Goal: Complete application form

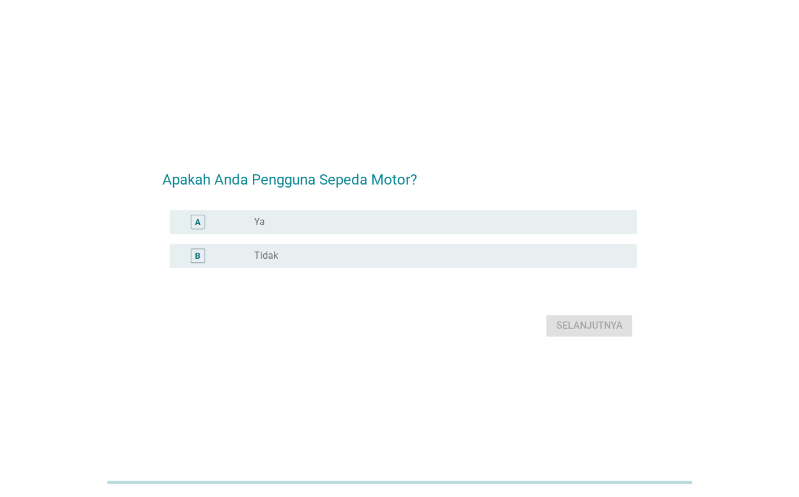
click at [414, 216] on div "radio_button_unchecked Ya" at bounding box center [435, 222] width 364 height 12
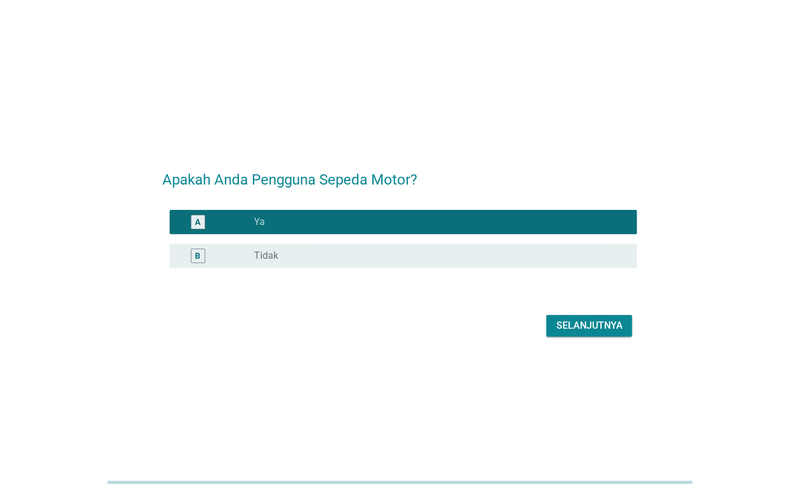
click at [576, 326] on div "Selanjutnya" at bounding box center [589, 326] width 66 height 14
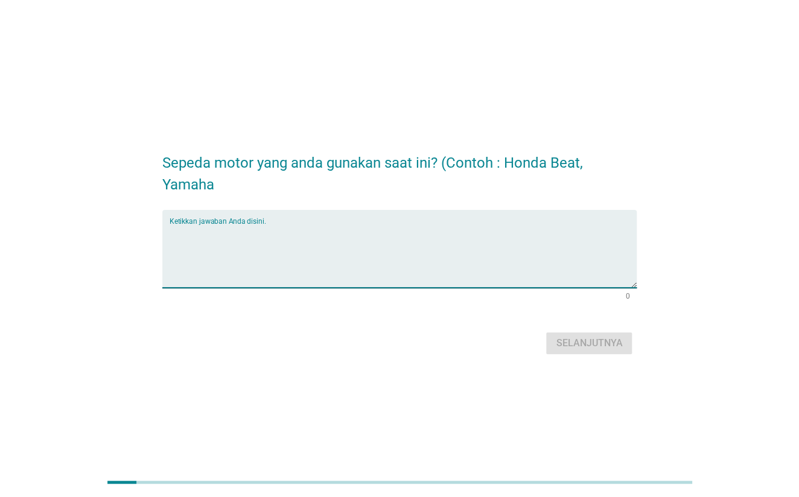
click at [555, 246] on textarea "Ketikkan jawaban Anda disini." at bounding box center [404, 255] width 468 height 63
type textarea "yamaha"
click at [572, 348] on div "Selanjutnya" at bounding box center [589, 343] width 66 height 14
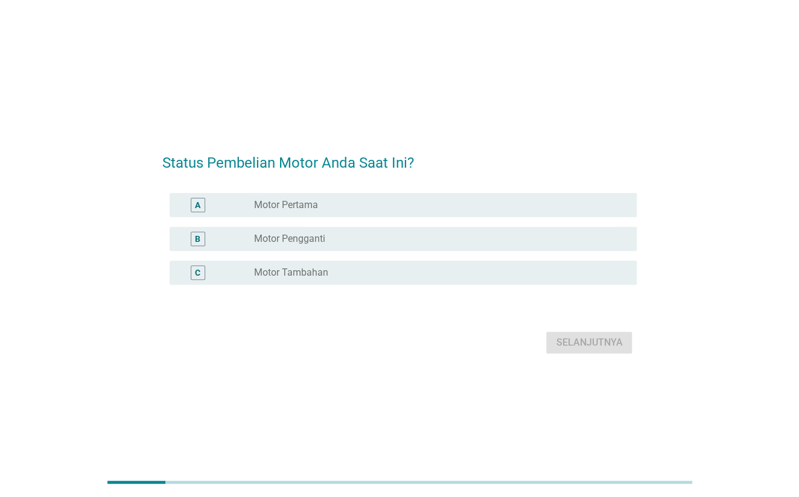
click at [355, 212] on div "radio_button_unchecked Motor Pertama" at bounding box center [440, 205] width 374 height 14
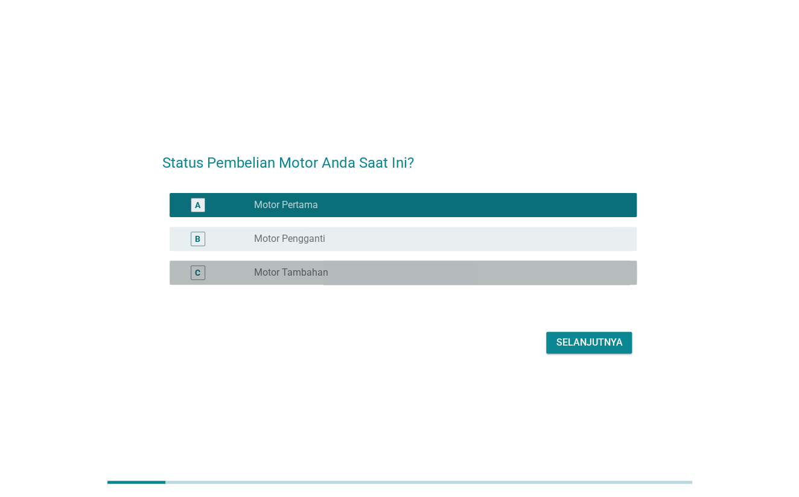
click at [464, 278] on div "radio_button_unchecked Motor Tambahan" at bounding box center [435, 273] width 364 height 12
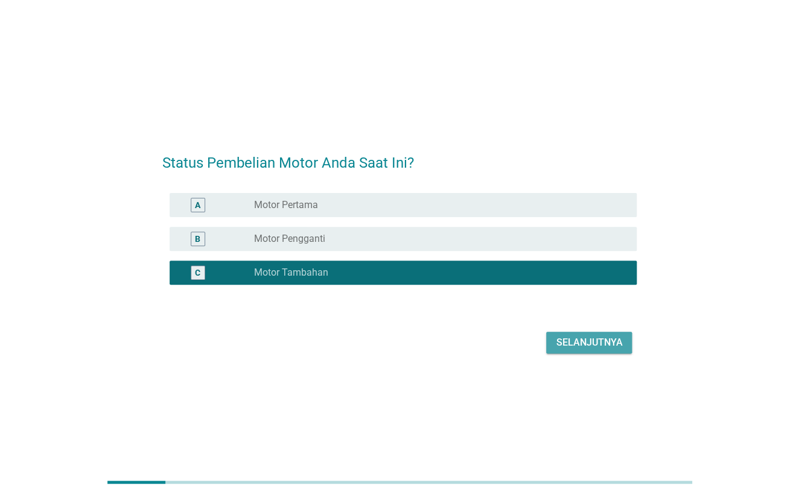
click at [608, 351] on button "Selanjutnya" at bounding box center [589, 343] width 86 height 22
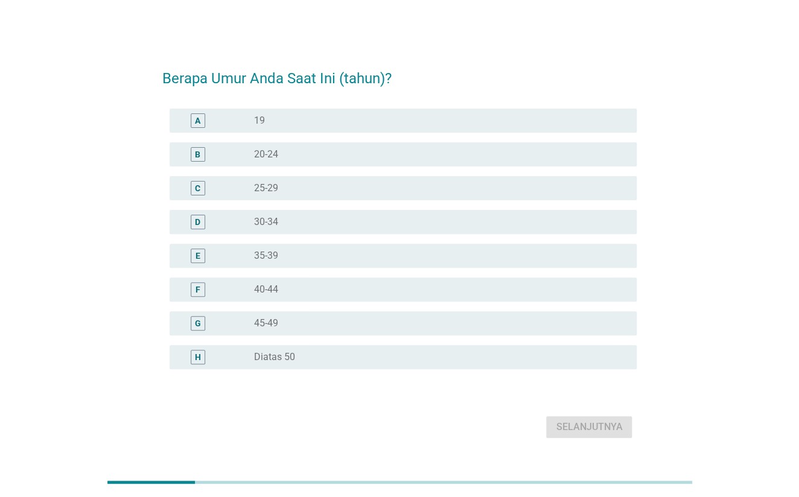
click at [305, 258] on div "radio_button_unchecked 35-39" at bounding box center [435, 256] width 364 height 12
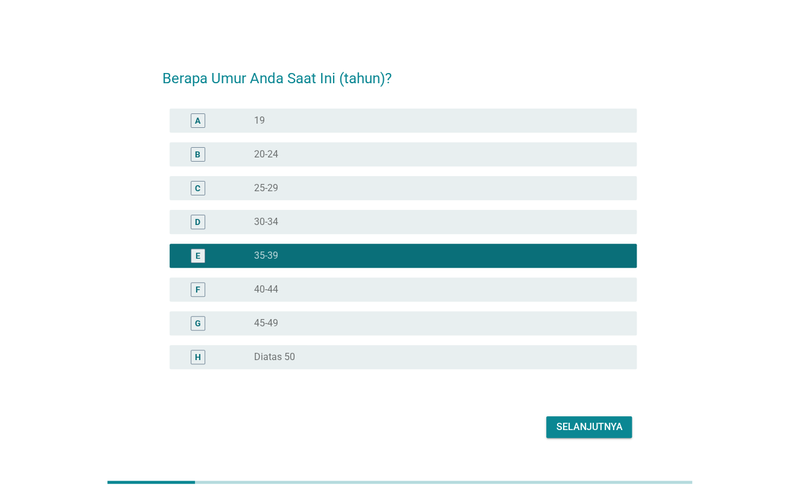
click at [568, 433] on div "Selanjutnya" at bounding box center [589, 427] width 66 height 14
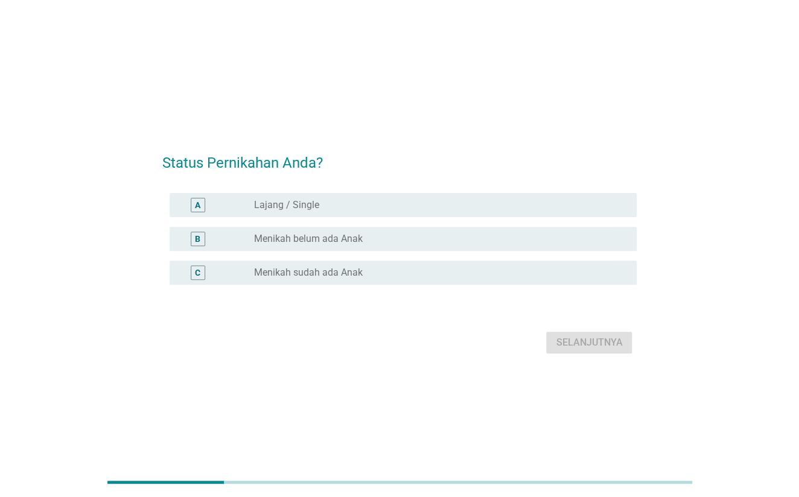
click at [343, 195] on div "A radio_button_unchecked Lajang / Single" at bounding box center [404, 205] width 468 height 24
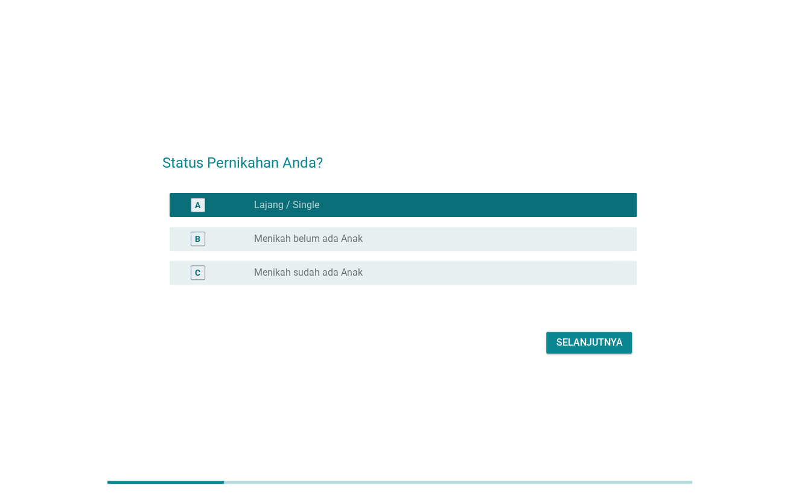
click at [596, 337] on div "Selanjutnya" at bounding box center [589, 343] width 66 height 14
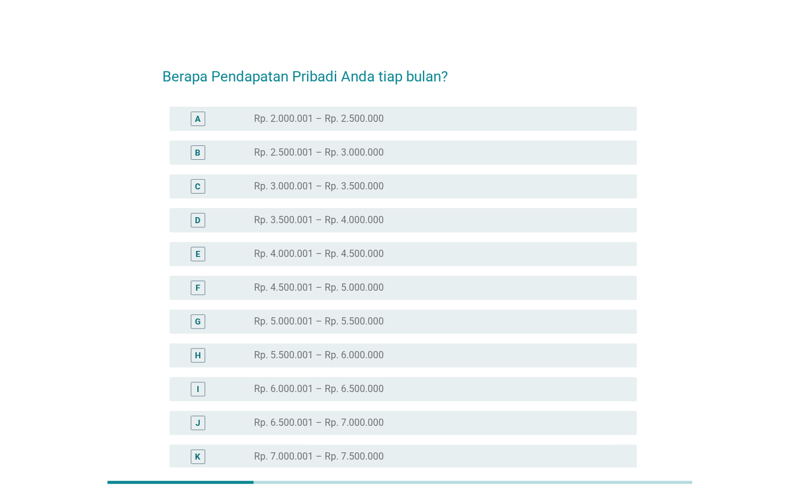
scroll to position [194, 0]
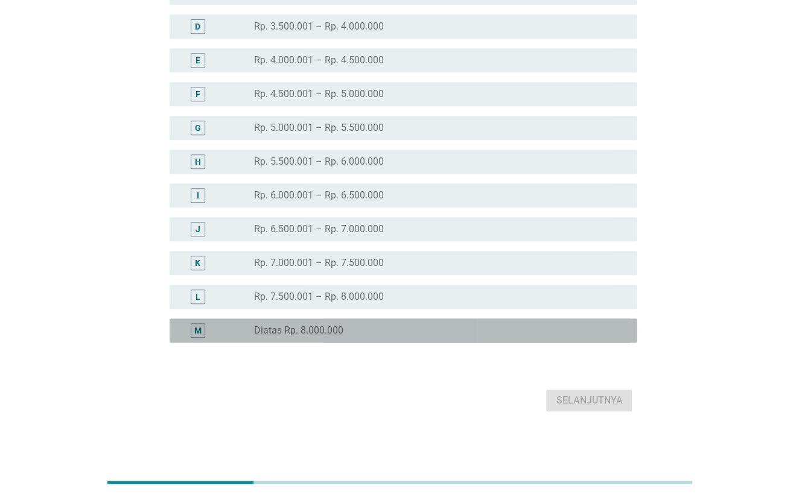
click at [355, 326] on div "radio_button_unchecked Diatas Rp. 8.000.000" at bounding box center [435, 331] width 364 height 12
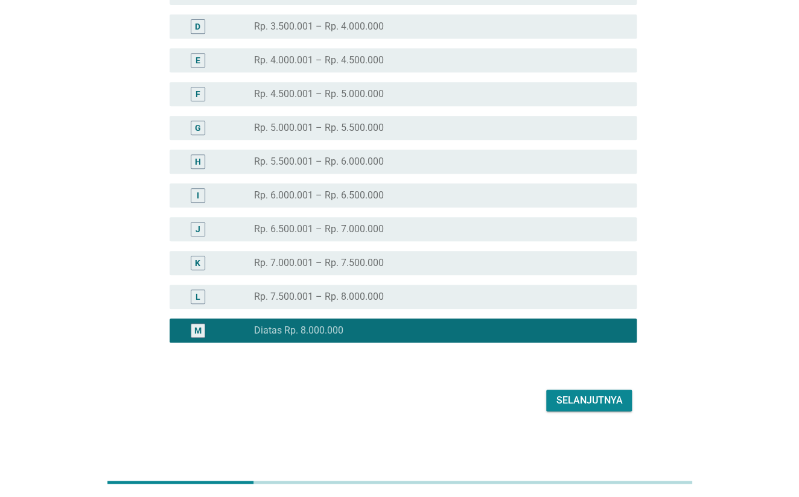
click at [419, 285] on div "L radio_button_unchecked Rp. 7.500.001 – Rp. 8.000.000" at bounding box center [404, 297] width 468 height 24
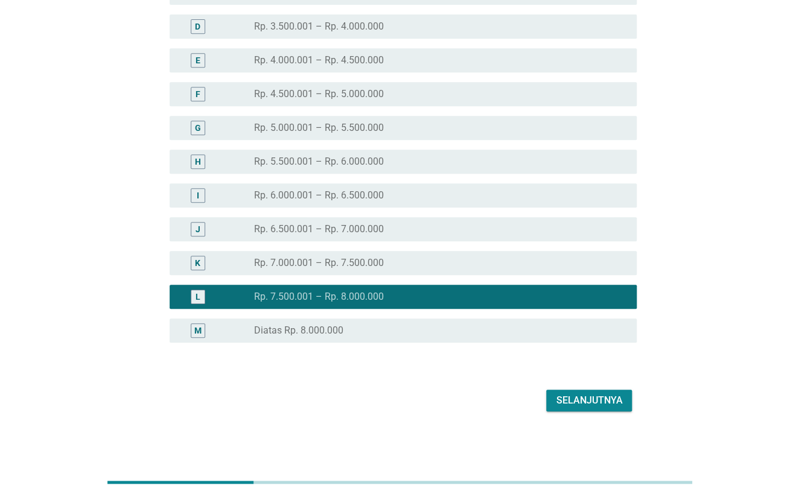
click at [594, 401] on div "Selanjutnya" at bounding box center [589, 400] width 66 height 14
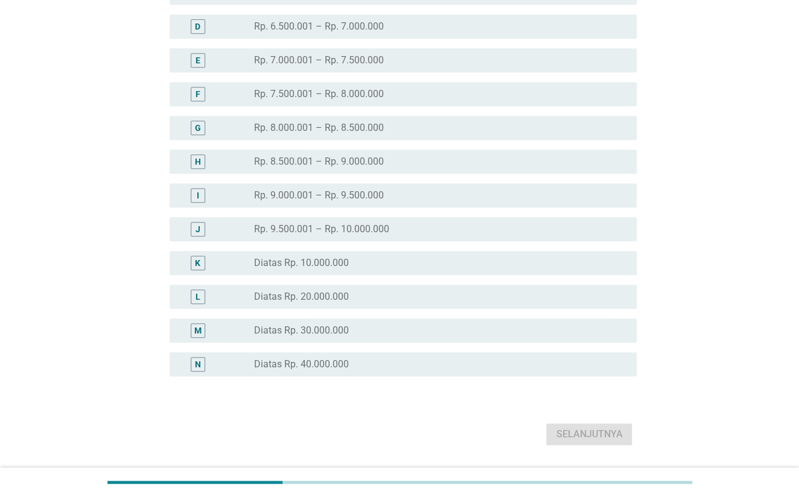
scroll to position [0, 0]
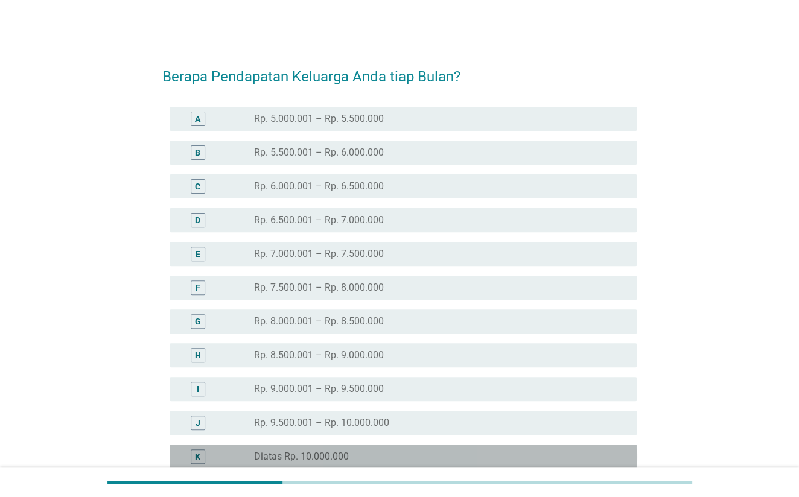
click at [362, 445] on div "K radio_button_unchecked Diatas Rp. 10.000.000" at bounding box center [404, 457] width 468 height 24
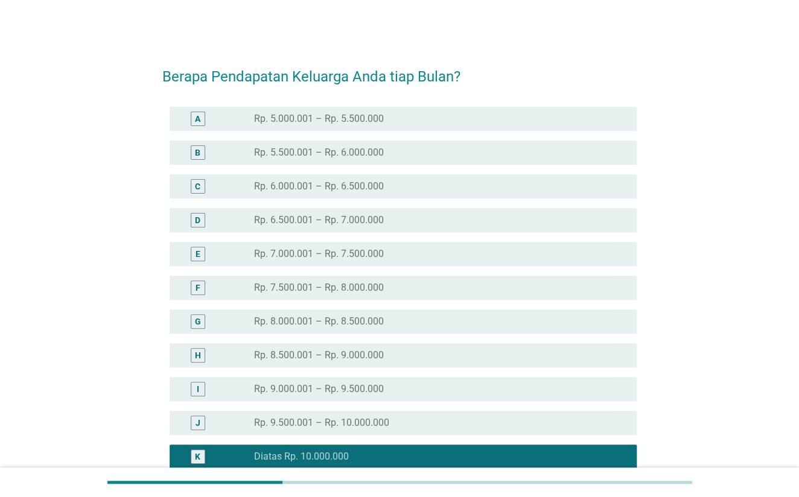
scroll to position [161, 0]
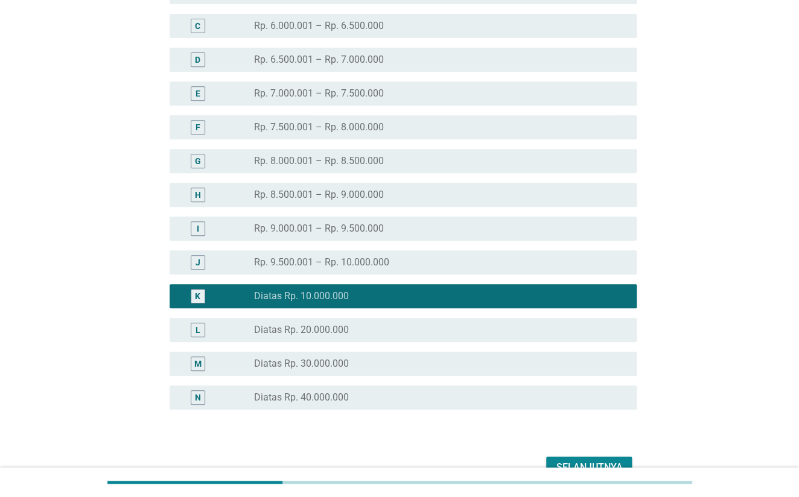
click at [595, 457] on button "Selanjutnya" at bounding box center [589, 468] width 86 height 22
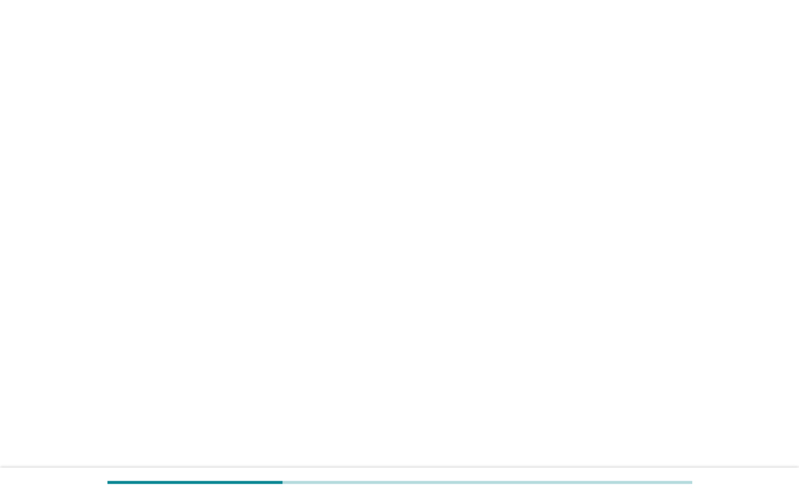
scroll to position [0, 0]
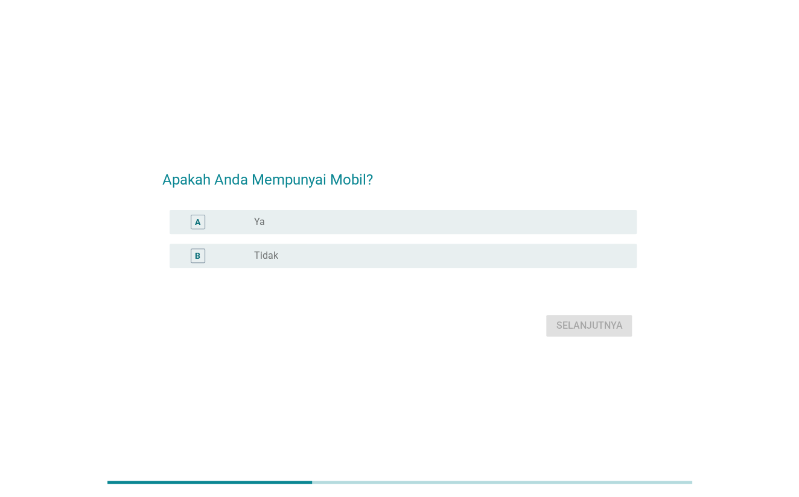
click at [364, 226] on div "radio_button_unchecked Ya" at bounding box center [435, 222] width 364 height 12
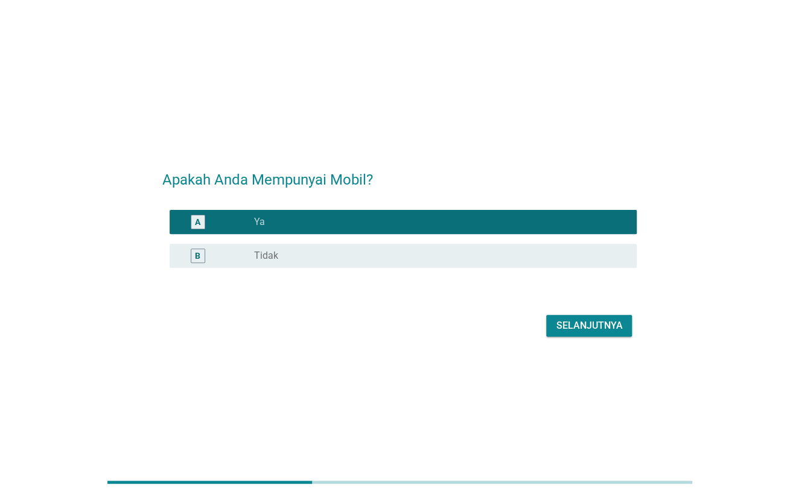
click at [608, 326] on div "Selanjutnya" at bounding box center [589, 326] width 66 height 14
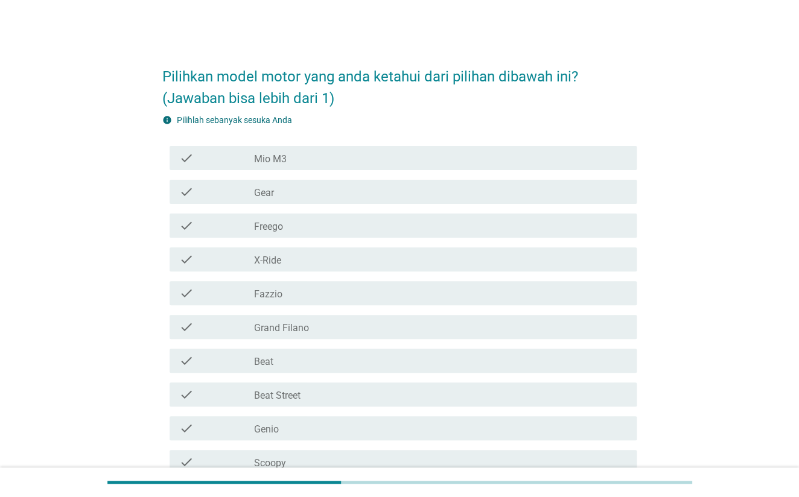
scroll to position [80, 0]
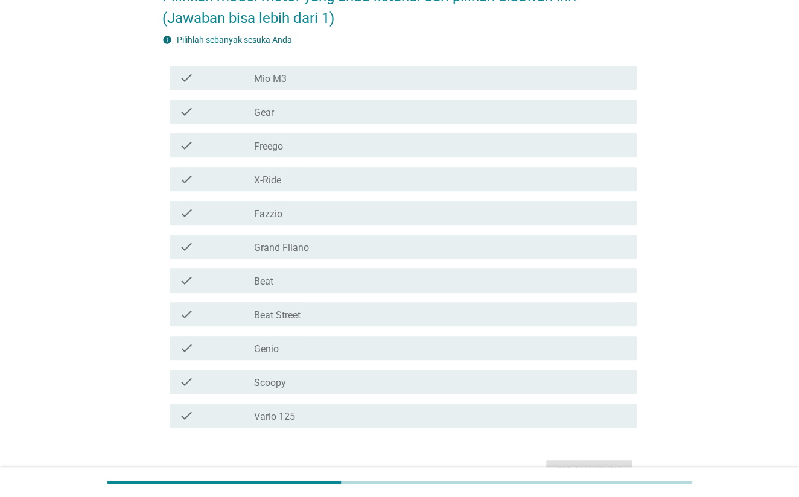
click at [314, 120] on div "check check_box_outline_blank Gear" at bounding box center [404, 112] width 468 height 24
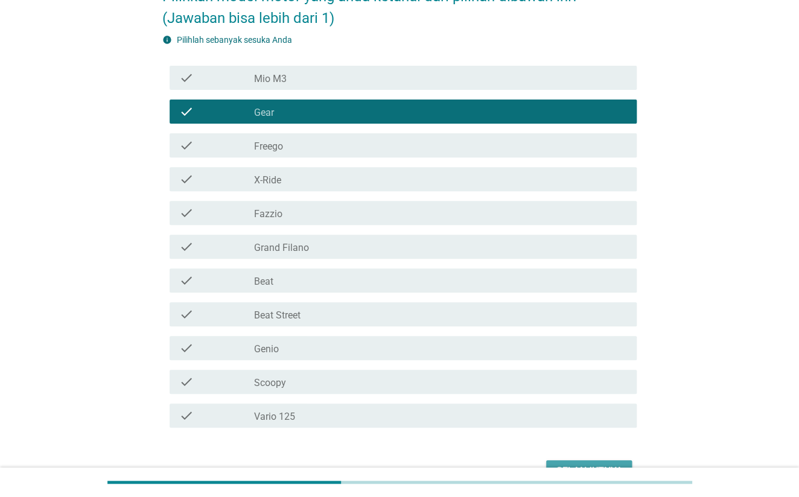
click at [567, 464] on div "Selanjutnya" at bounding box center [589, 471] width 66 height 14
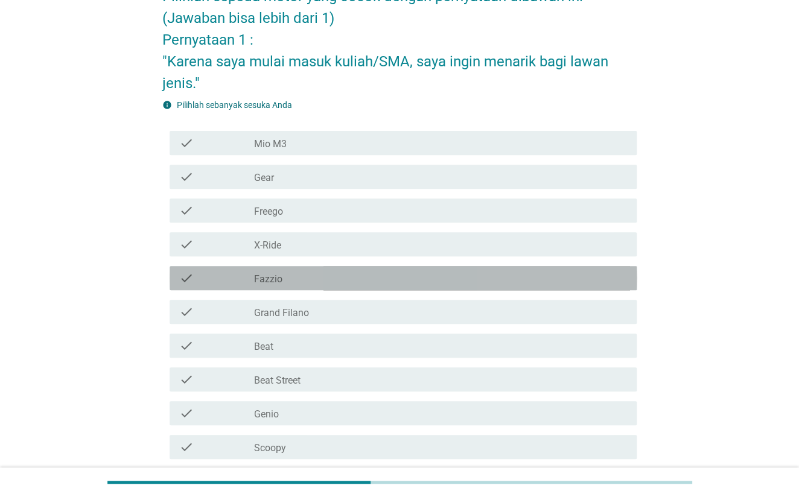
click at [302, 281] on div "check_box_outline_blank Fazzio" at bounding box center [440, 278] width 374 height 14
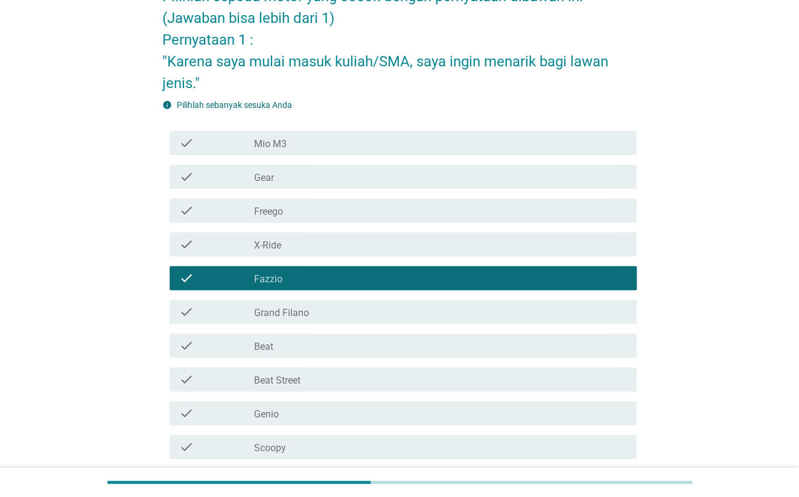
scroll to position [217, 0]
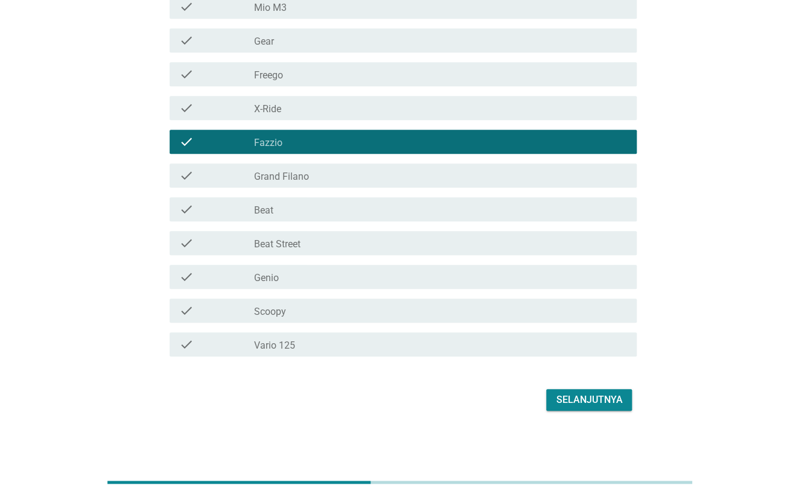
click at [621, 401] on div "Selanjutnya" at bounding box center [589, 400] width 66 height 14
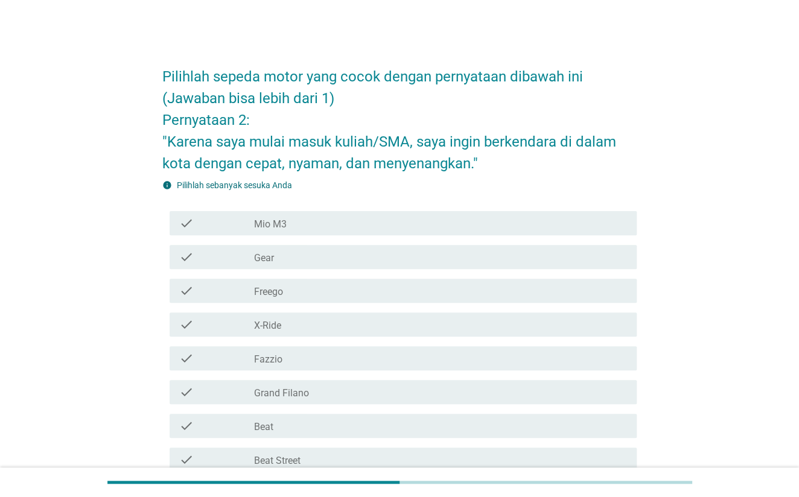
scroll to position [80, 0]
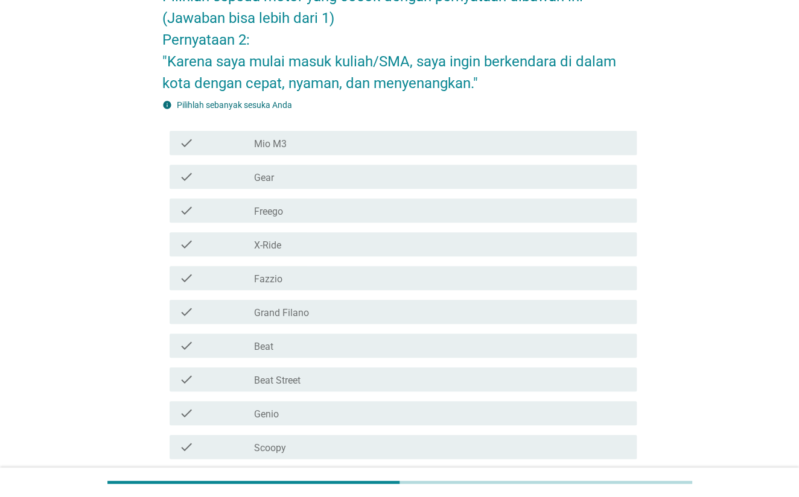
click at [332, 276] on div "check_box_outline_blank Fazzio" at bounding box center [440, 278] width 374 height 14
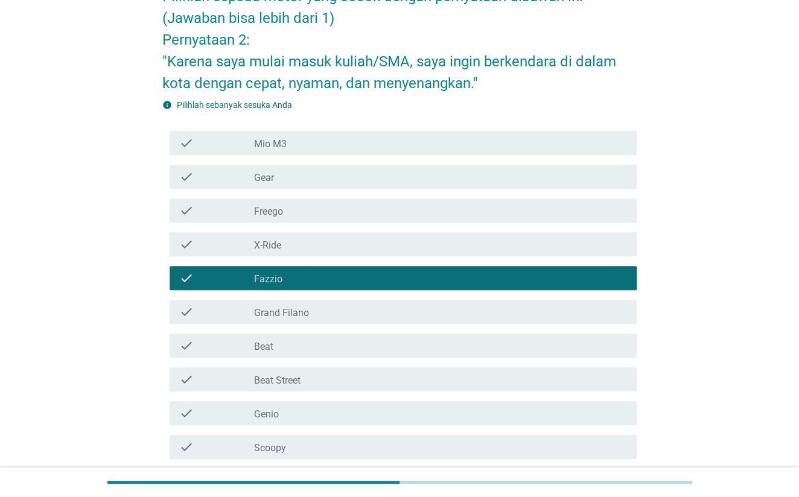
click at [378, 170] on div "check_box_outline_blank Gear" at bounding box center [440, 177] width 374 height 14
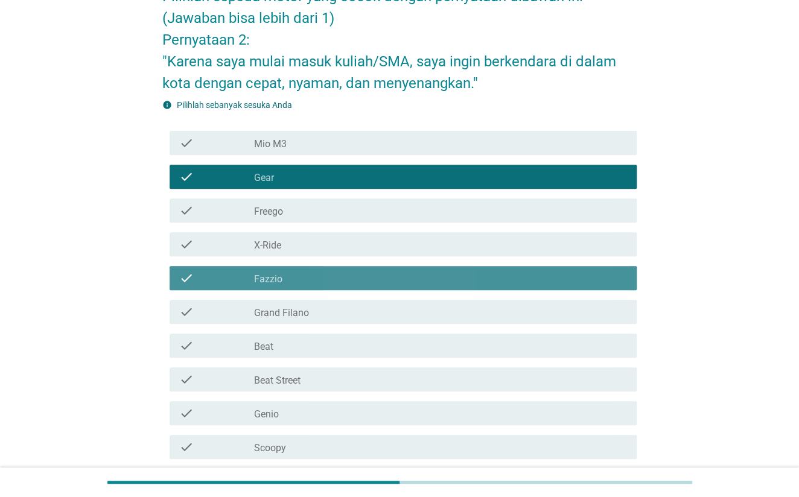
click at [454, 282] on div "check_box_outline_blank Fazzio" at bounding box center [440, 278] width 374 height 14
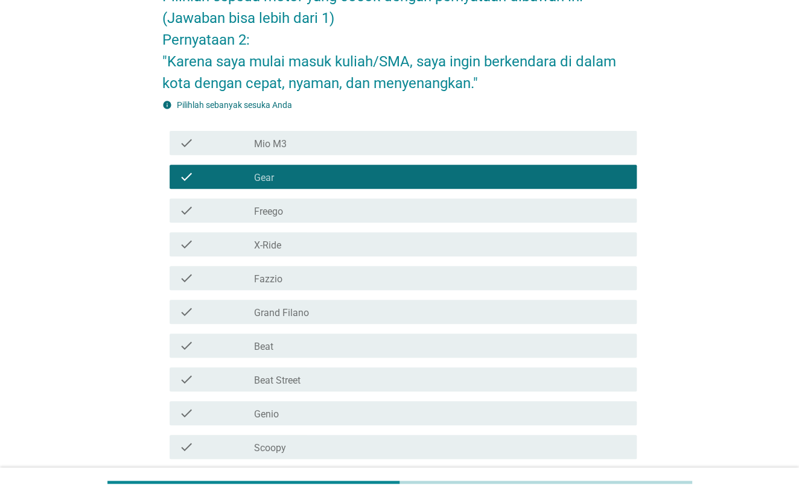
scroll to position [161, 0]
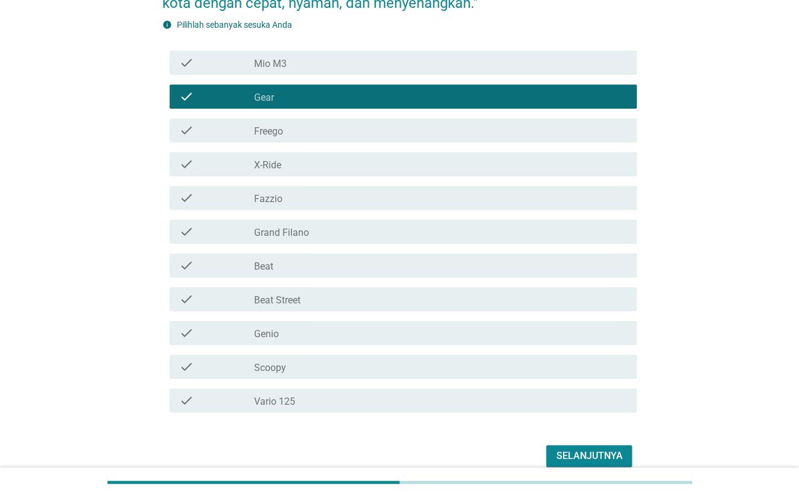
click at [605, 455] on div "Selanjutnya" at bounding box center [589, 456] width 66 height 14
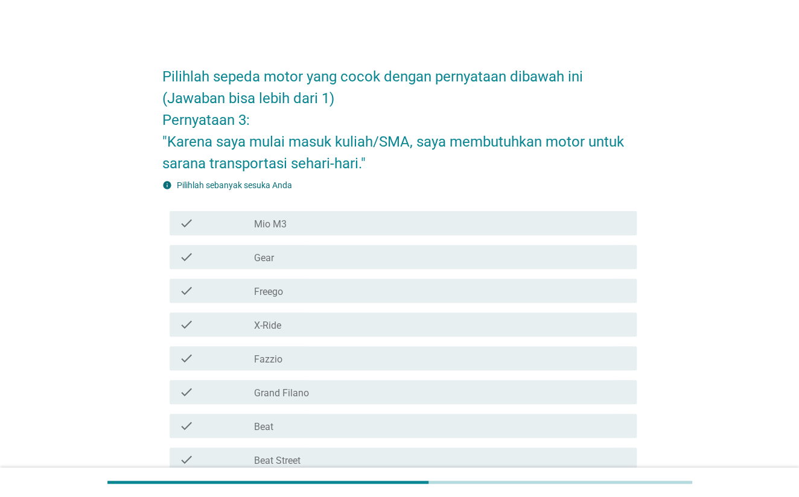
click at [319, 259] on div "check_box_outline_blank Gear" at bounding box center [440, 257] width 374 height 14
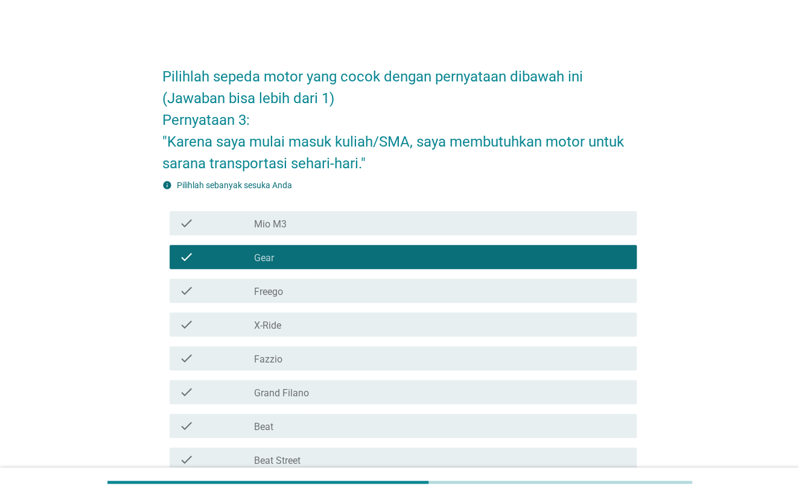
scroll to position [161, 0]
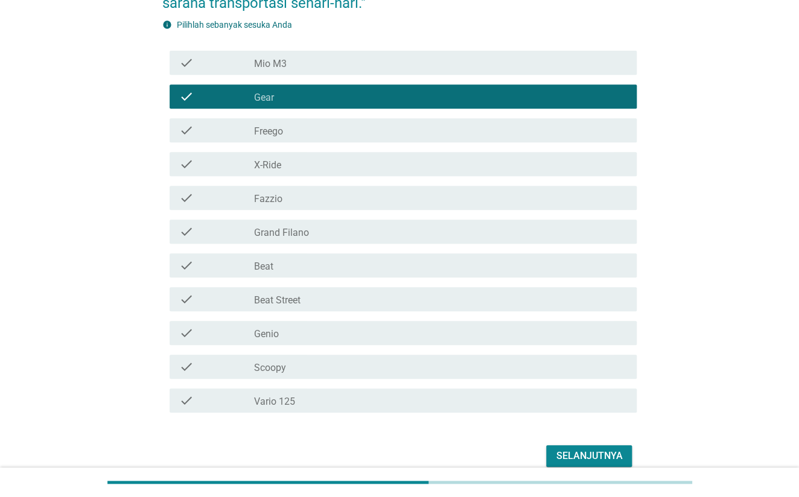
click at [358, 226] on div "check_box_outline_blank Grand Filano" at bounding box center [440, 231] width 374 height 14
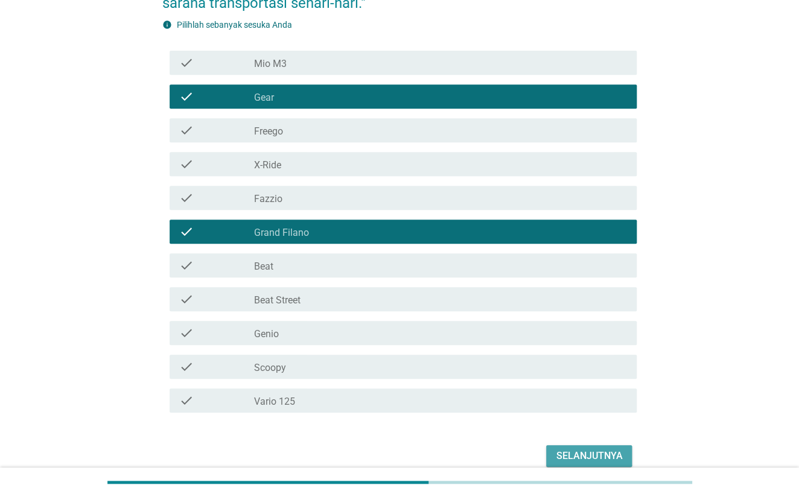
click at [579, 446] on button "Selanjutnya" at bounding box center [589, 456] width 86 height 22
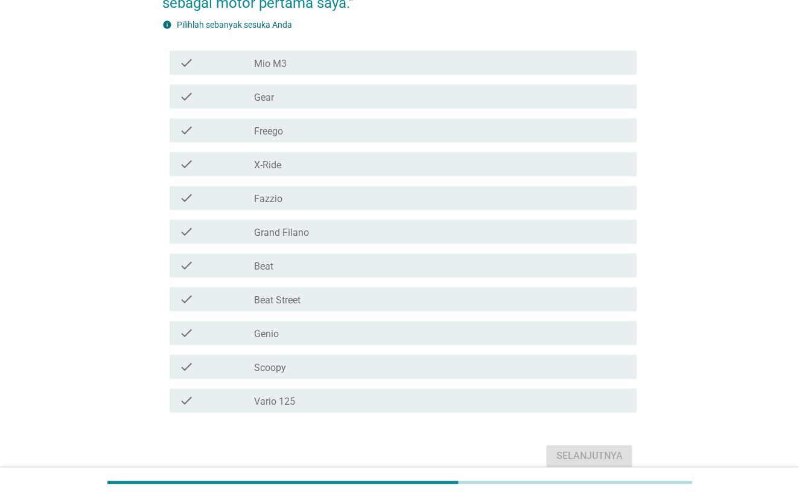
scroll to position [0, 0]
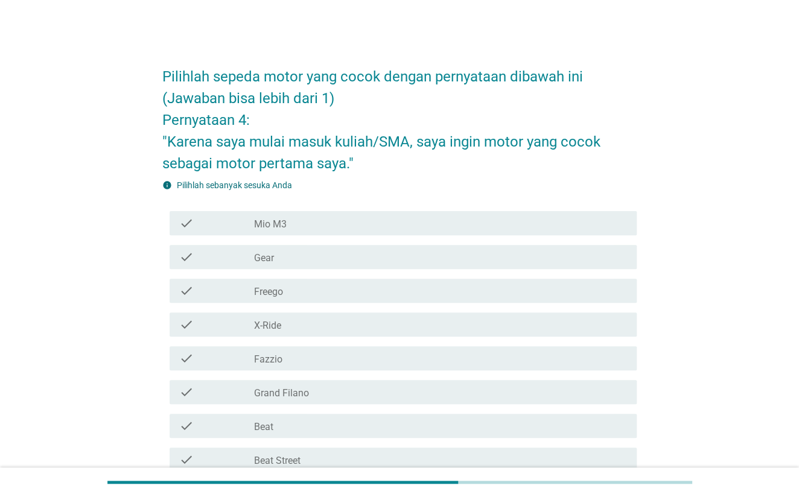
click at [311, 360] on div "check_box_outline_blank Fazzio" at bounding box center [440, 358] width 374 height 14
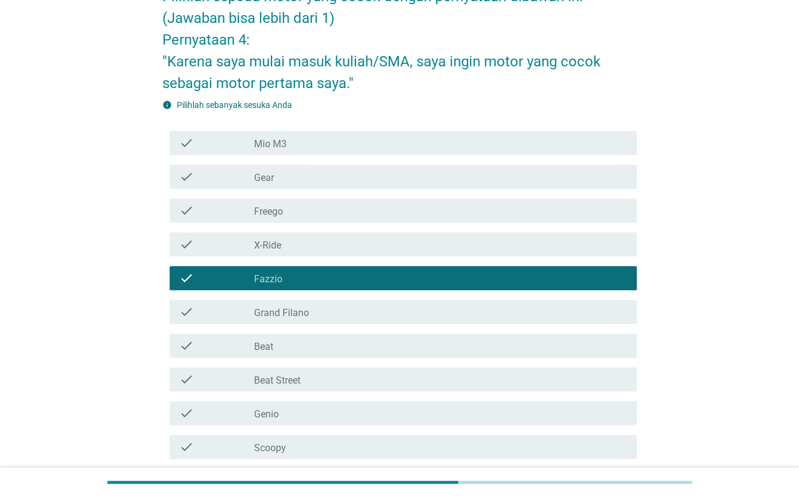
scroll to position [217, 0]
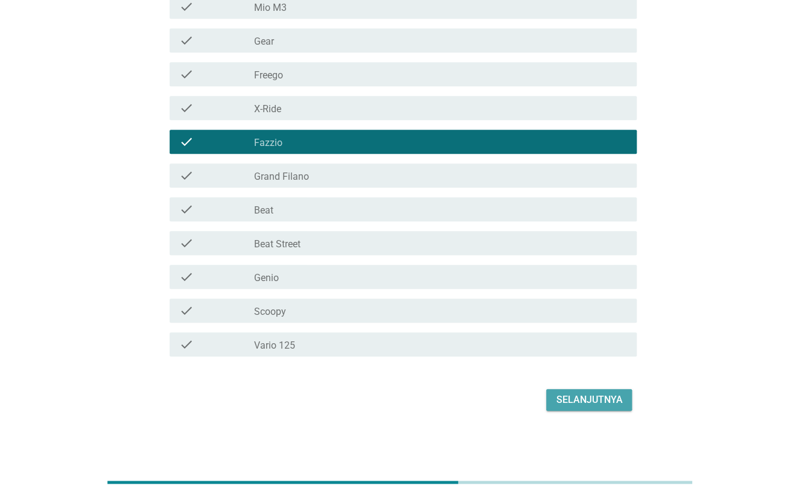
click at [613, 398] on div "Selanjutnya" at bounding box center [589, 400] width 66 height 14
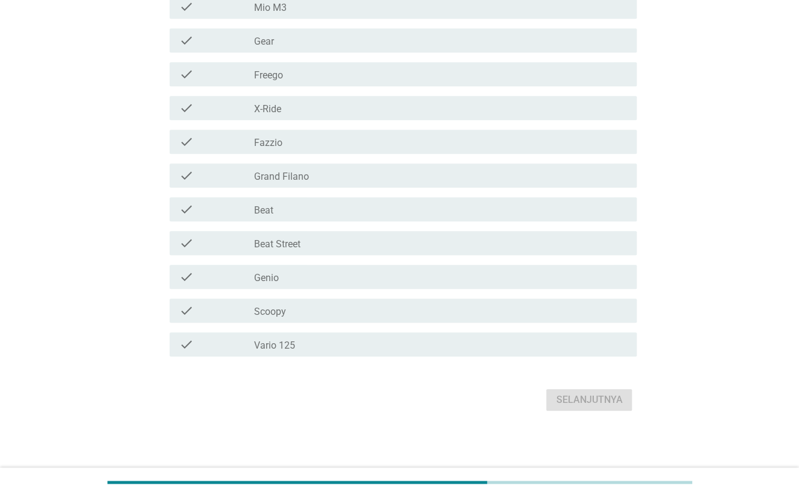
scroll to position [0, 0]
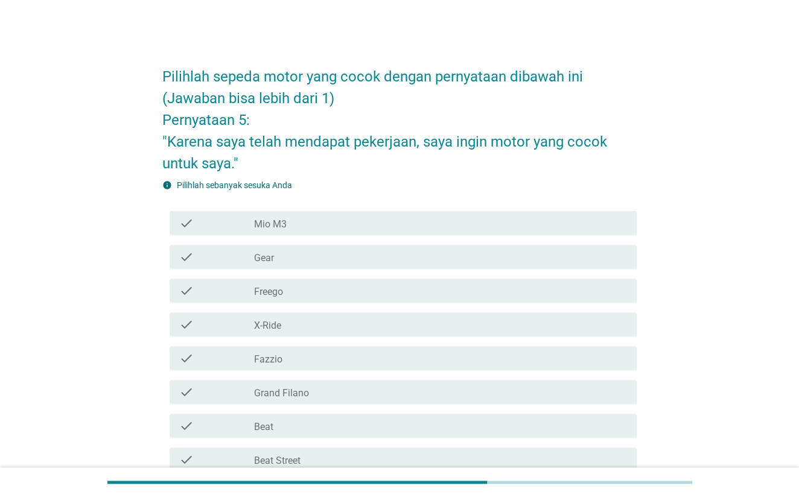
click at [294, 266] on div "check check_box_outline_blank Gear" at bounding box center [404, 257] width 468 height 24
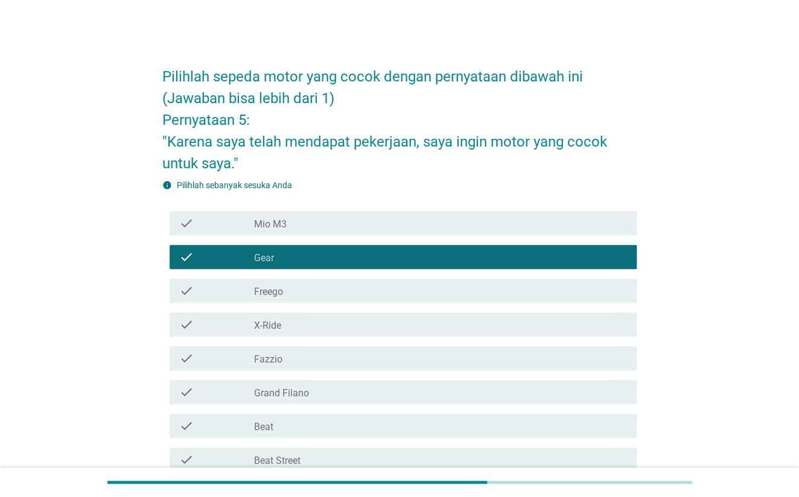
click at [304, 386] on div "check_box_outline_blank Grand Filano" at bounding box center [440, 392] width 374 height 14
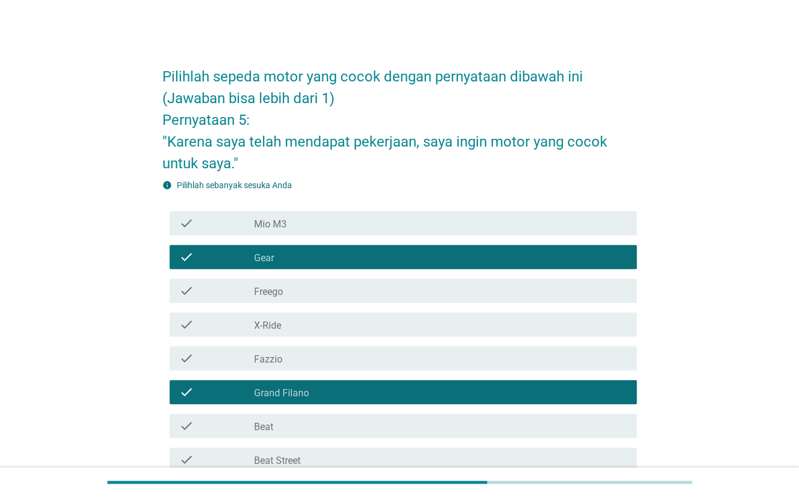
scroll to position [217, 0]
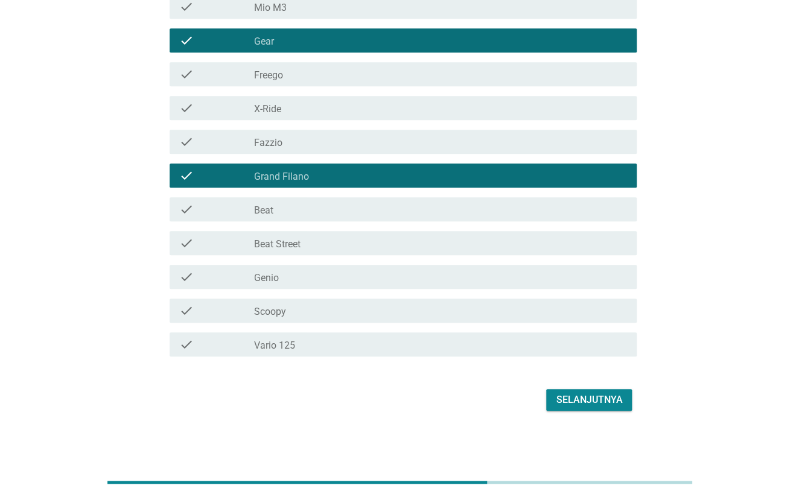
click at [601, 394] on div "Selanjutnya" at bounding box center [589, 400] width 66 height 14
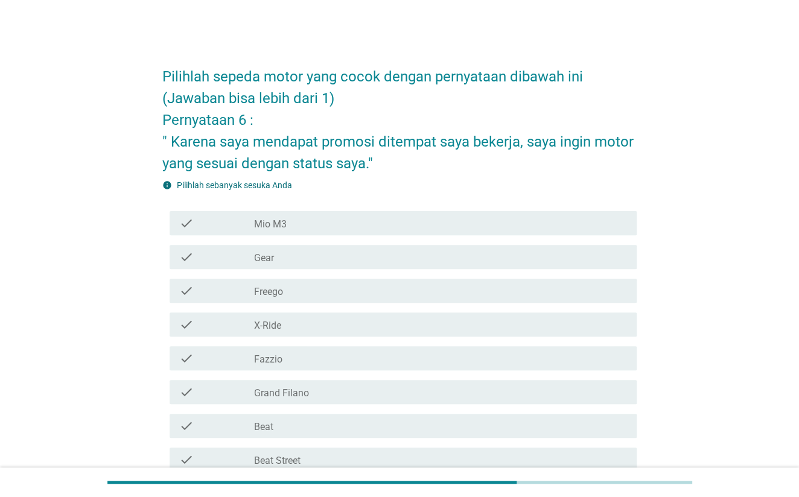
click at [362, 390] on div "check_box_outline_blank Grand Filano" at bounding box center [440, 392] width 374 height 14
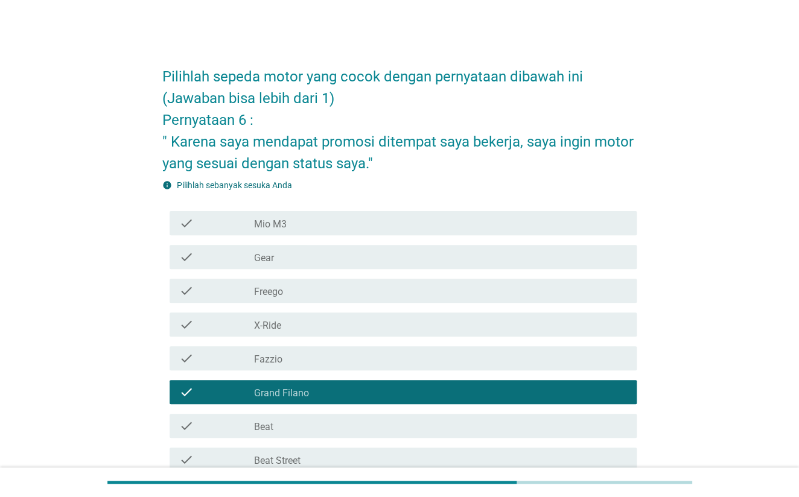
scroll to position [161, 0]
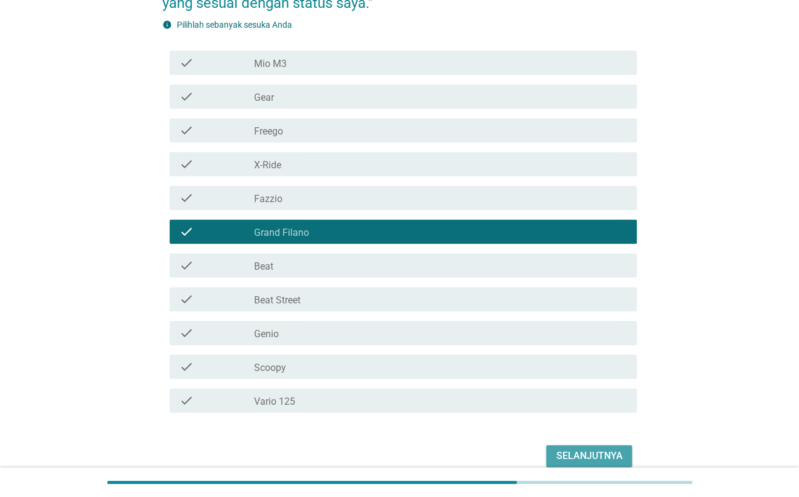
click at [608, 462] on div "Selanjutnya" at bounding box center [589, 456] width 66 height 14
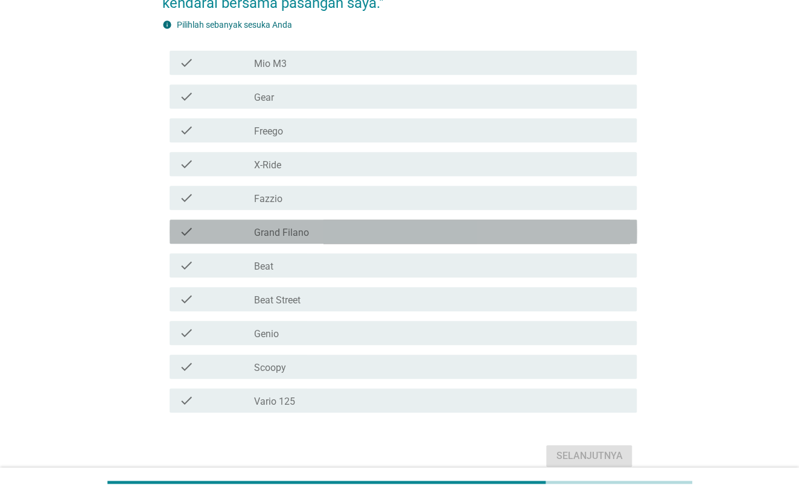
drag, startPoint x: 304, startPoint y: 232, endPoint x: 463, endPoint y: 403, distance: 233.6
click at [304, 231] on label "Grand Filano" at bounding box center [280, 233] width 55 height 12
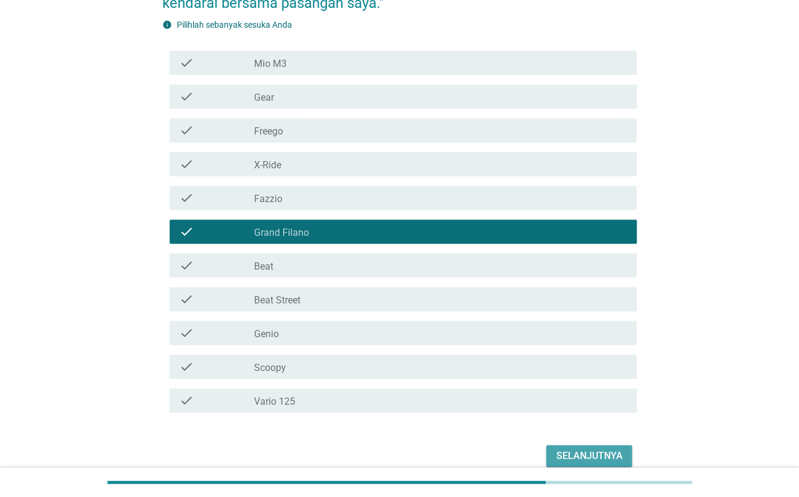
click at [621, 445] on button "Selanjutnya" at bounding box center [589, 456] width 86 height 22
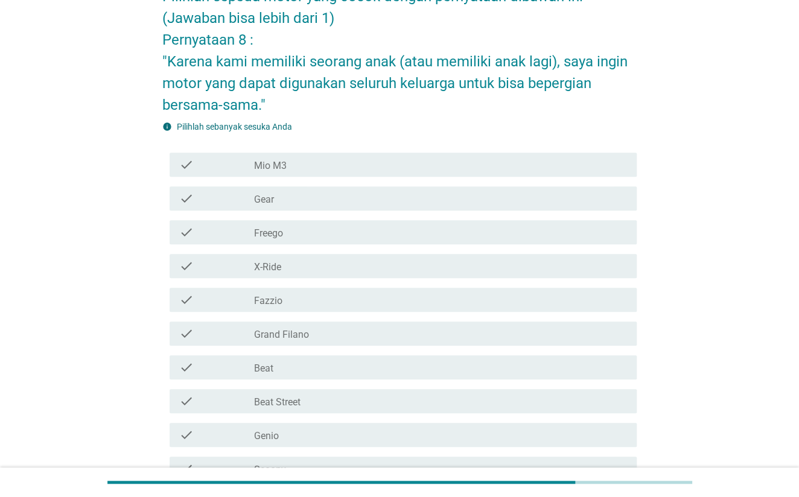
scroll to position [238, 0]
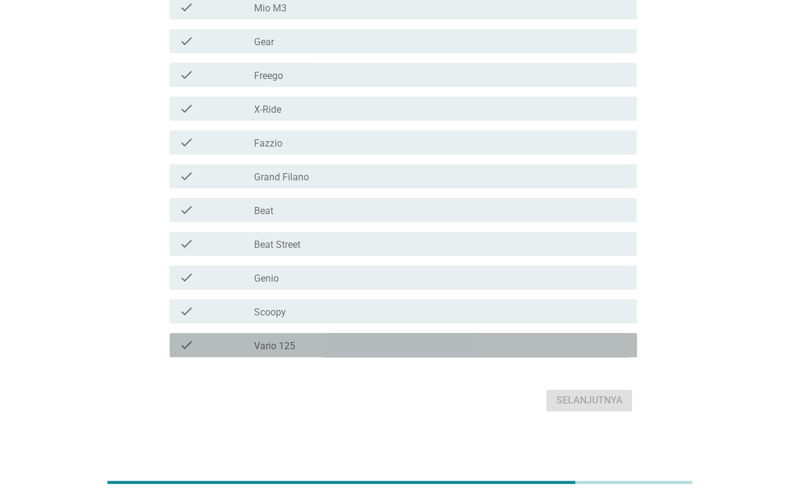
click at [340, 338] on div "check_box_outline_blank Vario 125" at bounding box center [440, 345] width 374 height 14
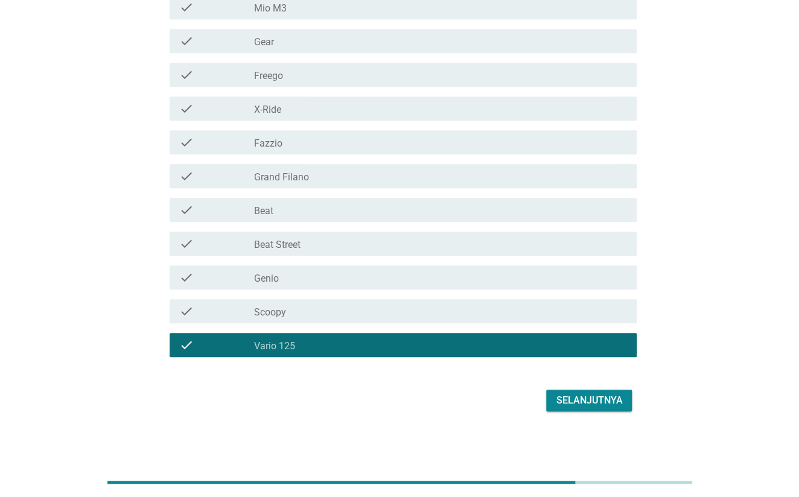
click at [624, 396] on button "Selanjutnya" at bounding box center [589, 401] width 86 height 22
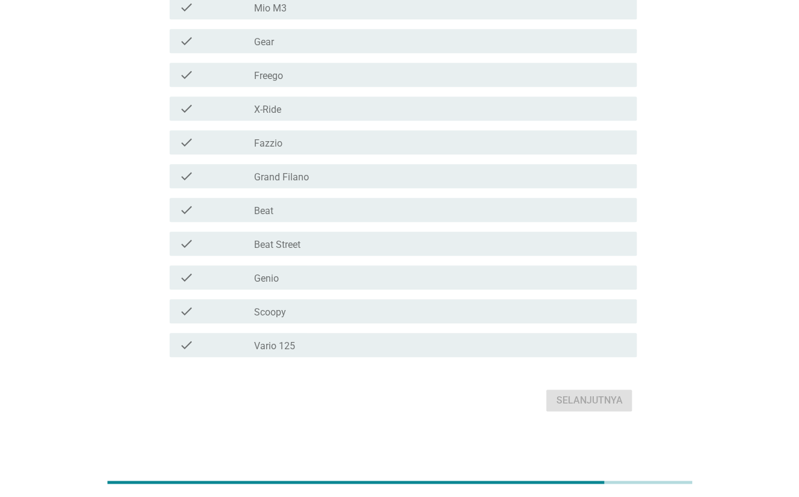
click at [344, 331] on div "check check_box_outline_blank Vario 125" at bounding box center [399, 345] width 475 height 34
click at [326, 348] on div "check_box_outline_blank Vario 125" at bounding box center [440, 345] width 374 height 14
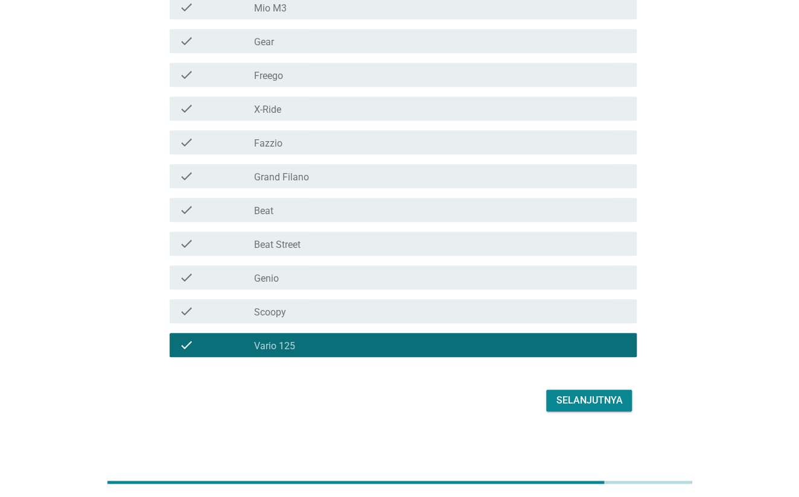
click at [551, 393] on button "Selanjutnya" at bounding box center [589, 401] width 86 height 22
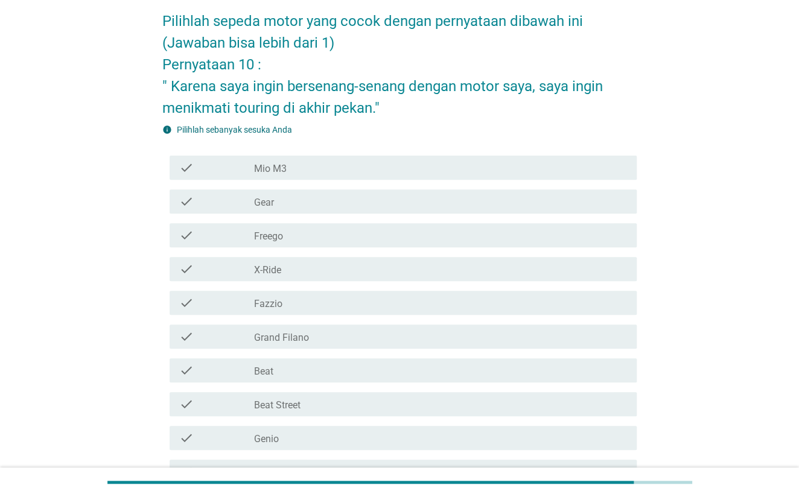
scroll to position [136, 0]
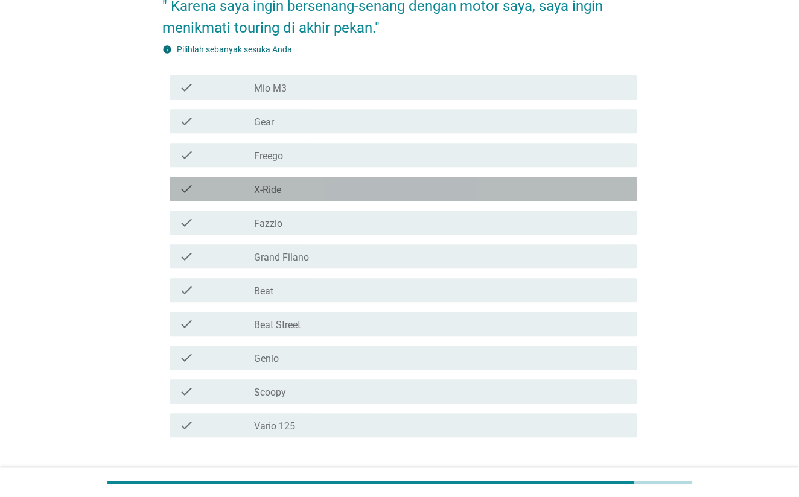
click at [317, 192] on div "check_box_outline_blank X-Ride" at bounding box center [440, 189] width 374 height 14
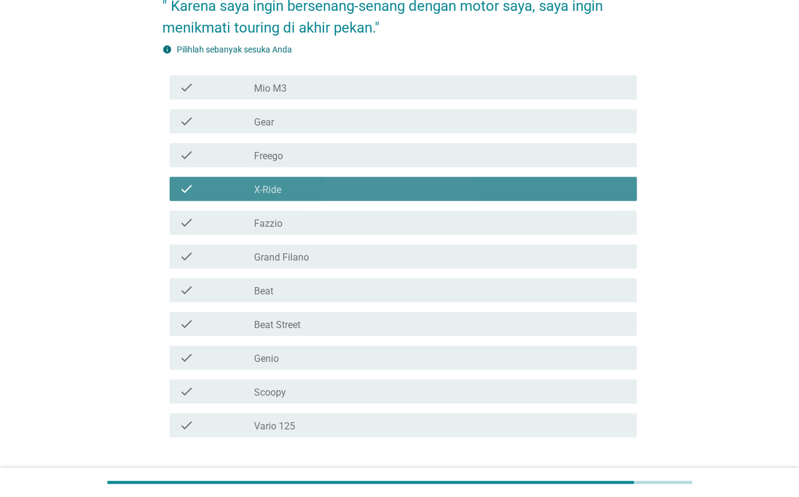
click at [351, 182] on div "check_box_outline_blank X-Ride" at bounding box center [440, 189] width 374 height 14
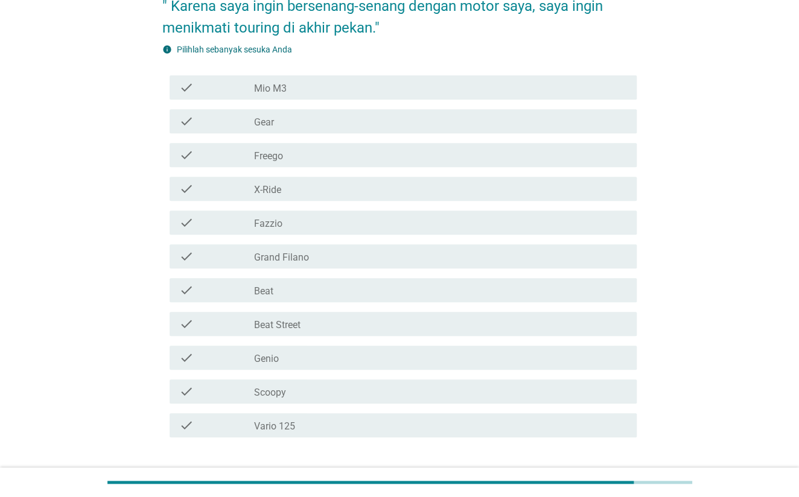
click at [326, 427] on div "check_box_outline_blank Vario 125" at bounding box center [440, 425] width 374 height 14
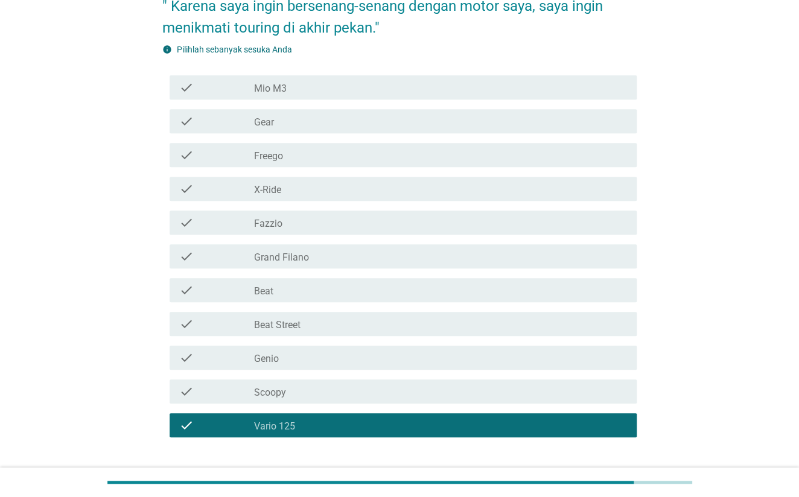
click at [352, 354] on div "check_box_outline_blank Genio" at bounding box center [440, 358] width 374 height 14
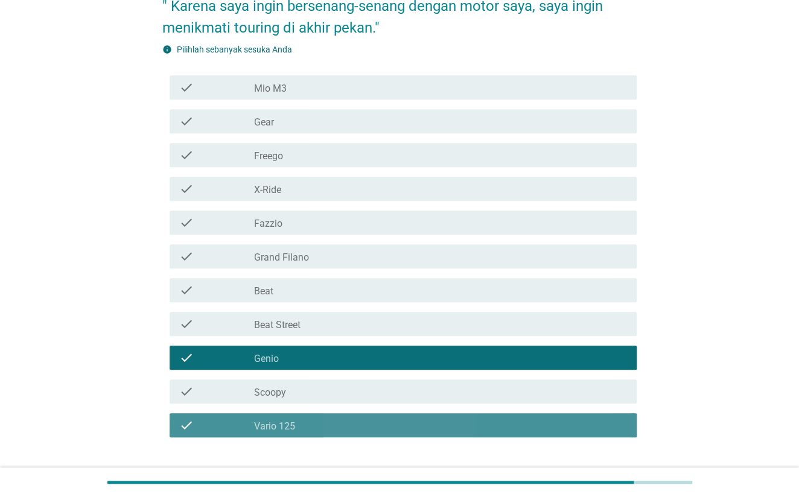
click at [313, 430] on div "check_box_outline_blank Vario 125" at bounding box center [440, 425] width 374 height 14
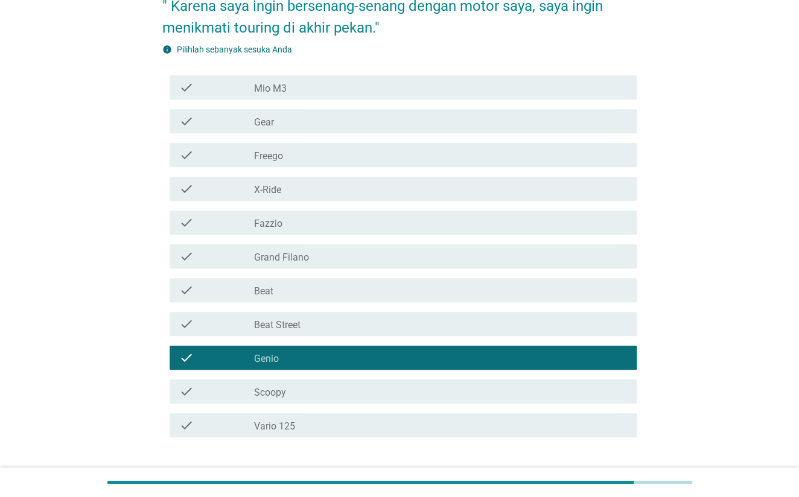
click at [318, 254] on div "check_box_outline_blank Grand Filano" at bounding box center [440, 256] width 374 height 14
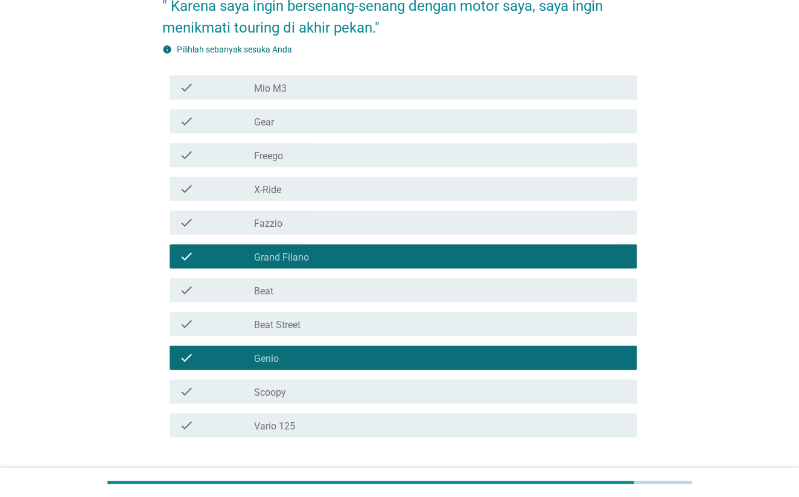
click at [348, 132] on div "check check_box_outline_blank Gear" at bounding box center [404, 121] width 468 height 24
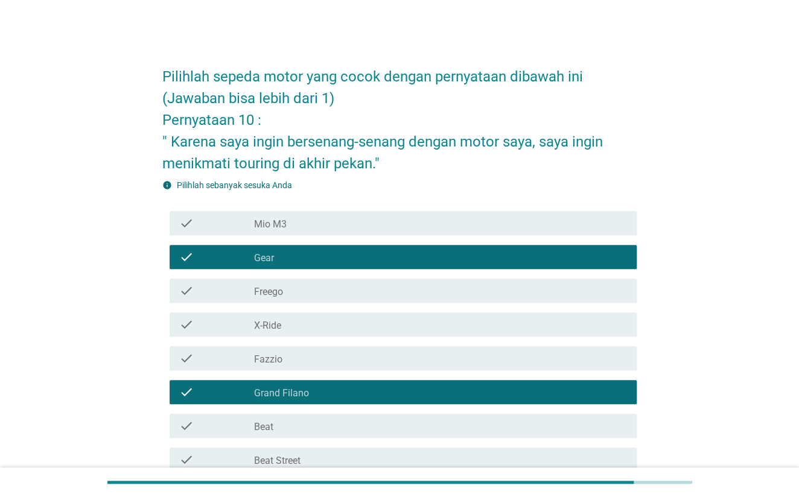
scroll to position [161, 0]
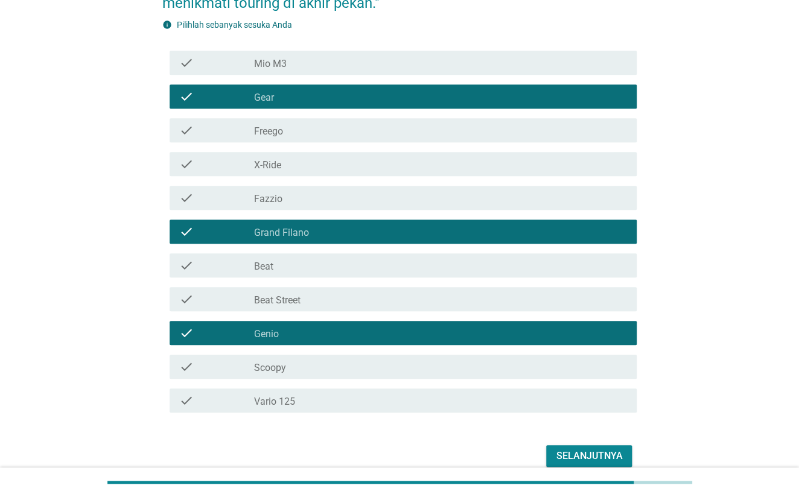
click at [565, 461] on div "Selanjutnya" at bounding box center [589, 456] width 66 height 14
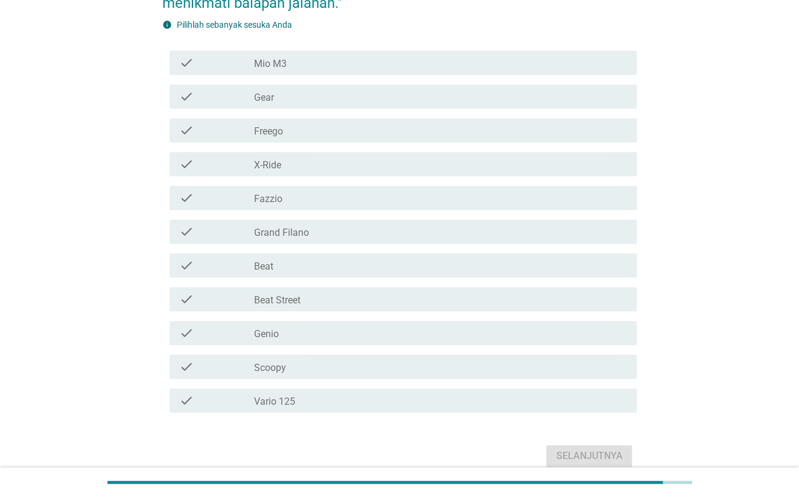
click at [317, 162] on div "check_box_outline_blank X-Ride" at bounding box center [440, 164] width 374 height 14
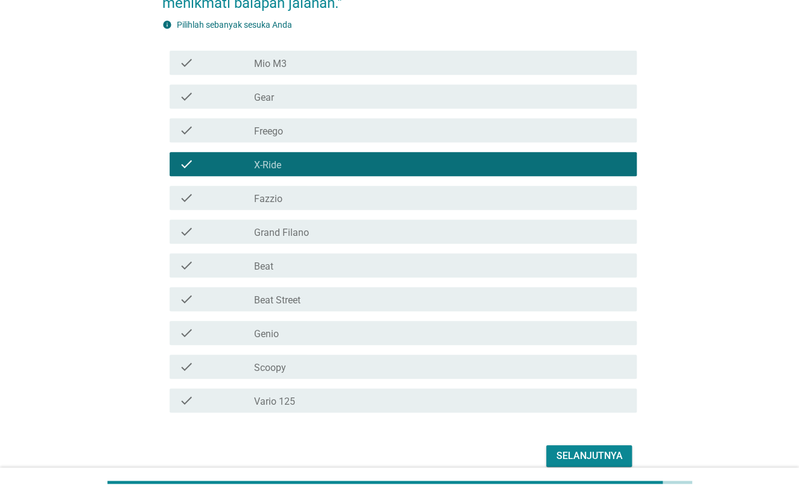
click at [558, 451] on div "Selanjutnya" at bounding box center [589, 456] width 66 height 14
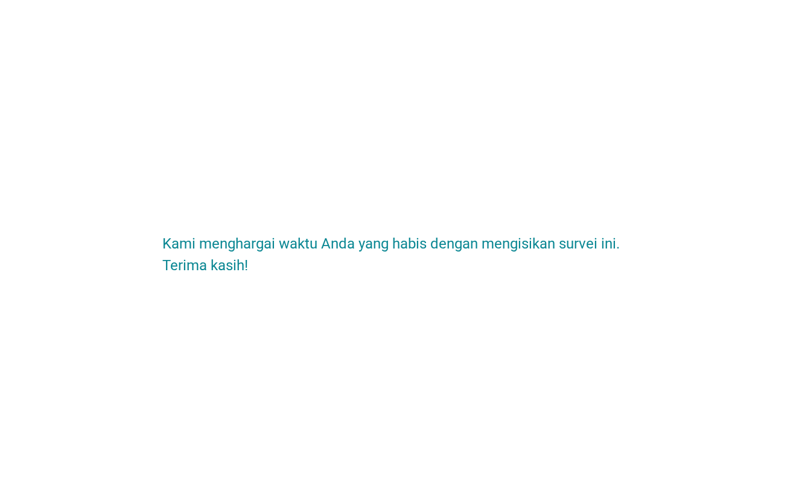
scroll to position [0, 0]
